Goal: Use online tool/utility

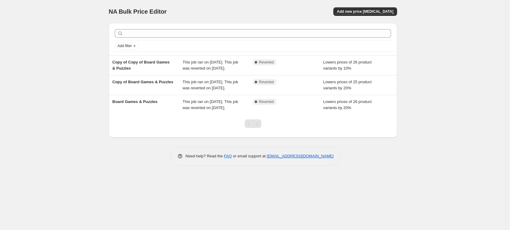
click at [51, 122] on div "NA Bulk Price Editor. This page is ready NA Bulk Price Editor Add new price [ME…" at bounding box center [253, 115] width 506 height 230
click at [46, 102] on div "NA Bulk Price Editor. This page is ready NA Bulk Price Editor Add new price [ME…" at bounding box center [253, 115] width 506 height 230
drag, startPoint x: 48, startPoint y: 28, endPoint x: 44, endPoint y: 29, distance: 3.7
click at [51, 30] on div "NA Bulk Price Editor. This page is ready NA Bulk Price Editor Add new price [ME…" at bounding box center [253, 115] width 506 height 230
click at [30, 92] on div "NA Bulk Price Editor. This page is ready NA Bulk Price Editor Add new price [ME…" at bounding box center [253, 115] width 506 height 230
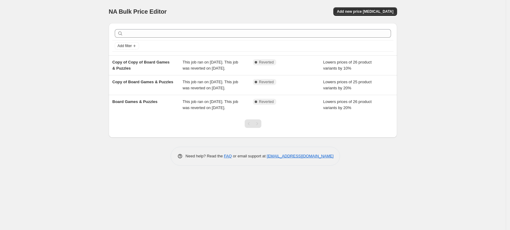
click at [76, 88] on div "NA Bulk Price Editor. This page is ready NA Bulk Price Editor Add new price [ME…" at bounding box center [253, 115] width 506 height 230
